Goal: Find specific page/section

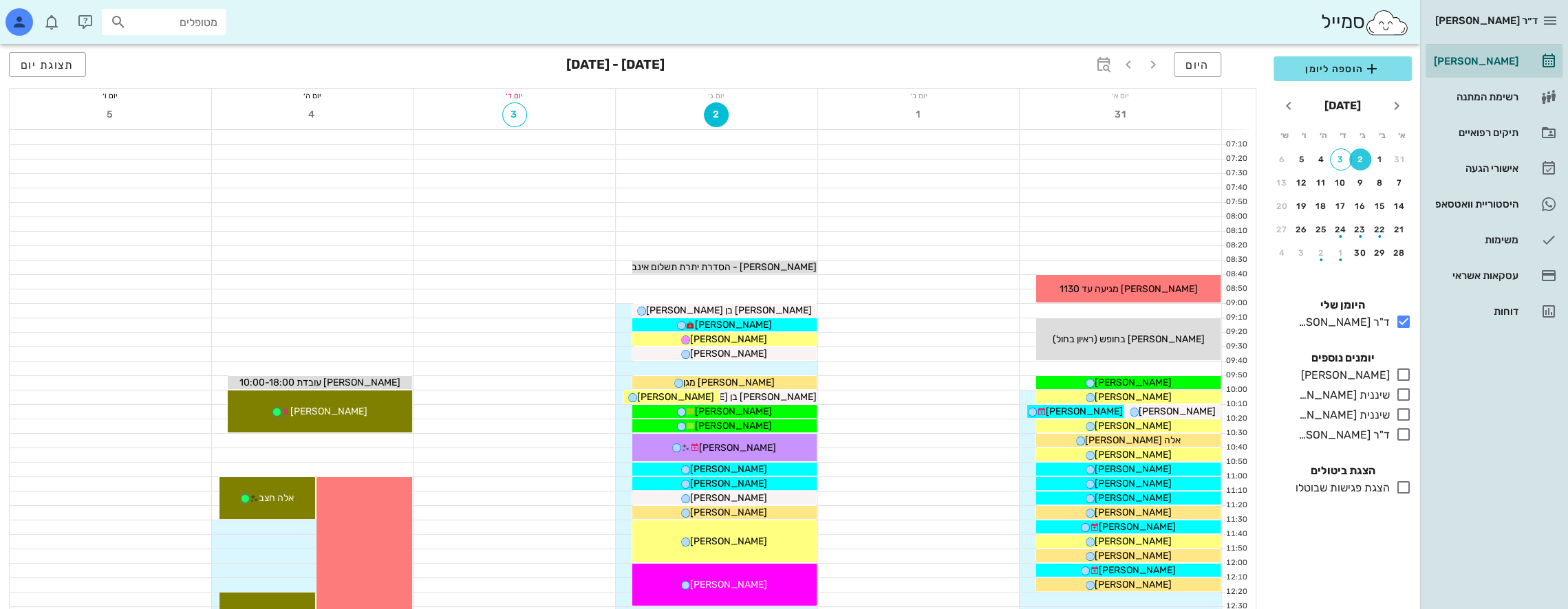
click at [175, 17] on input "מטופלים" at bounding box center [173, 22] width 88 height 18
type input "d"
type input "גרינש"
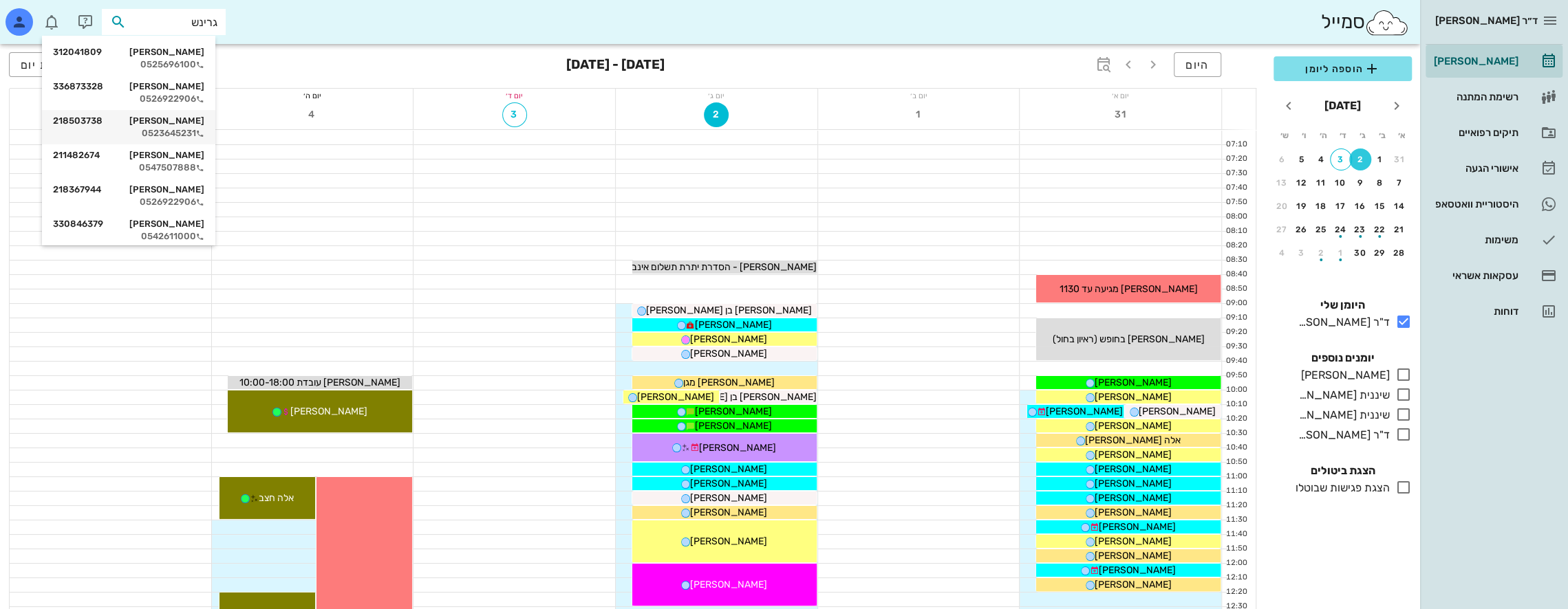
click at [178, 134] on div "0523645231" at bounding box center [129, 134] width 152 height 11
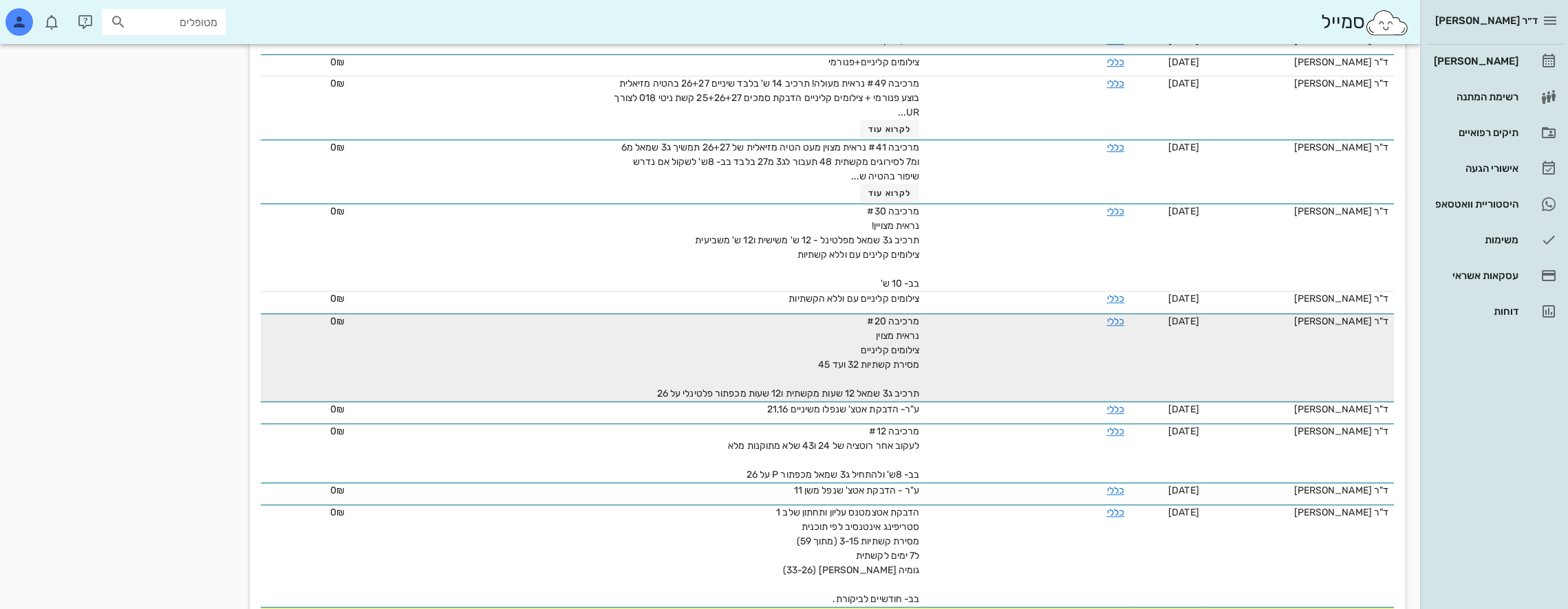
scroll to position [825, 0]
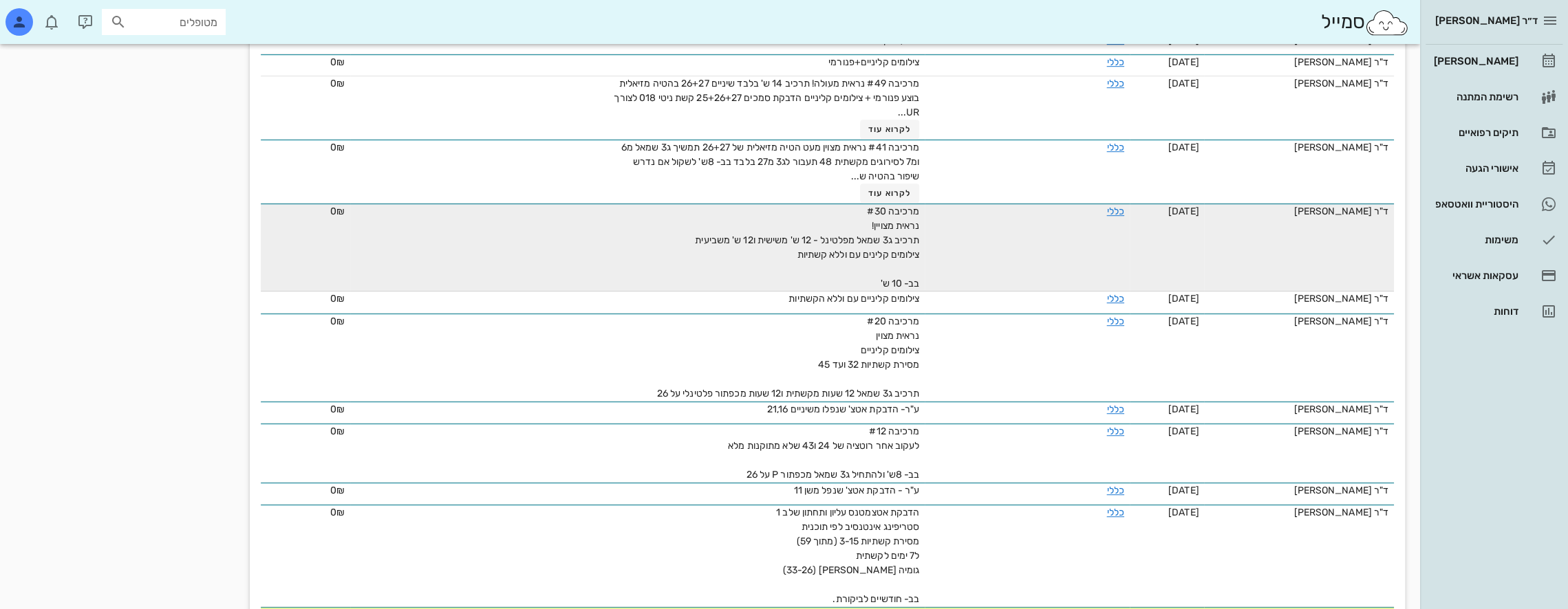
click at [989, 246] on td "כללי" at bounding box center [1027, 248] width 205 height 88
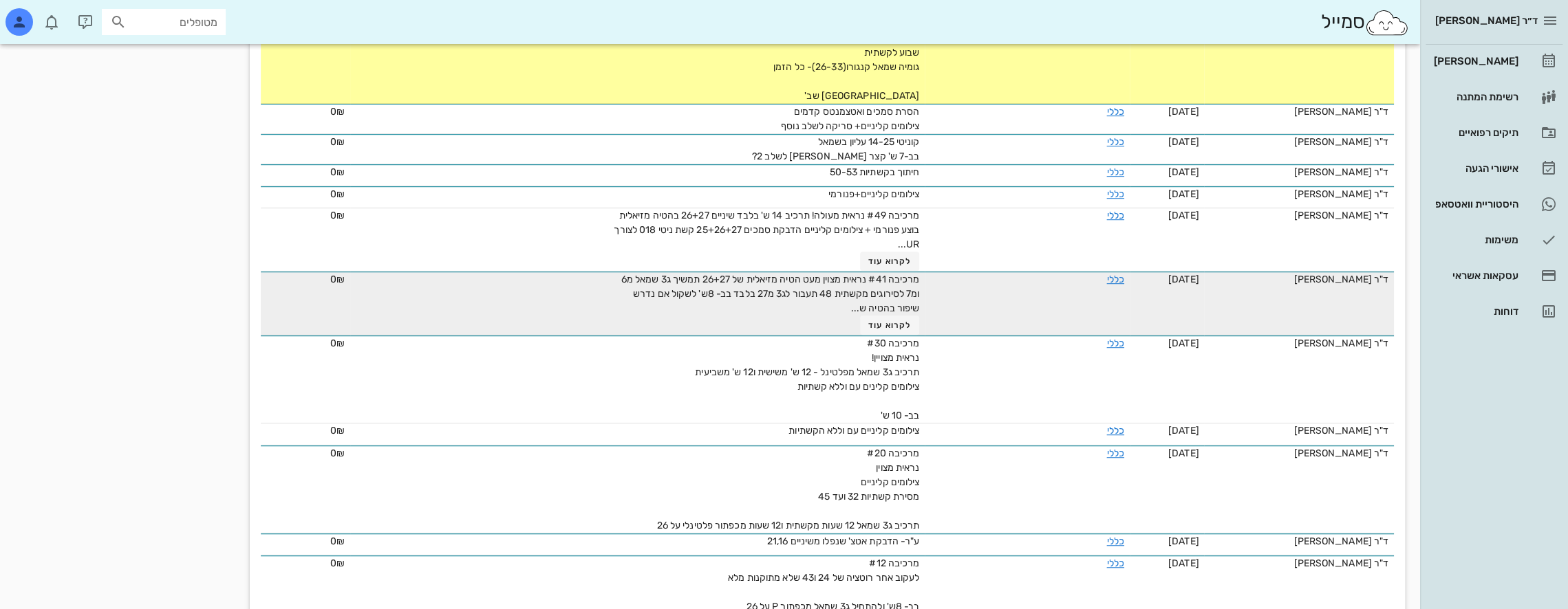
scroll to position [658, 0]
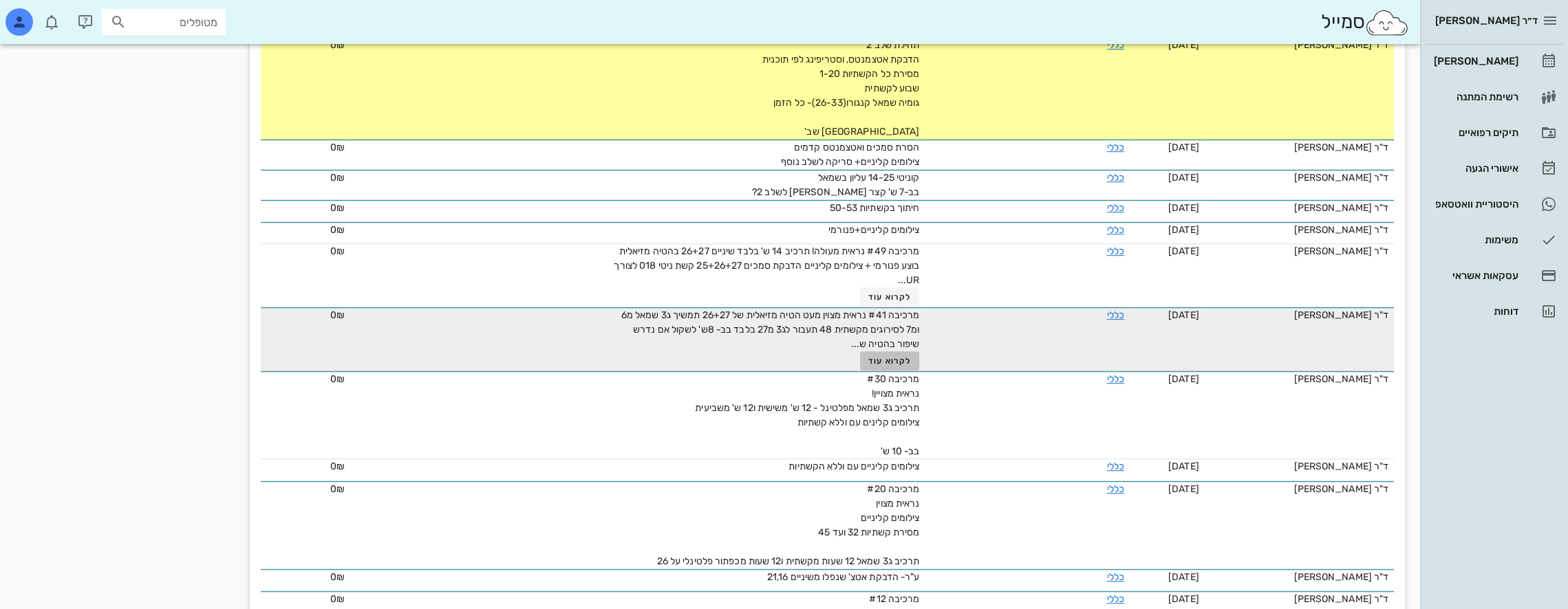
click at [875, 358] on span "לקרוא עוד" at bounding box center [890, 361] width 43 height 9
